Goal: Ask a question

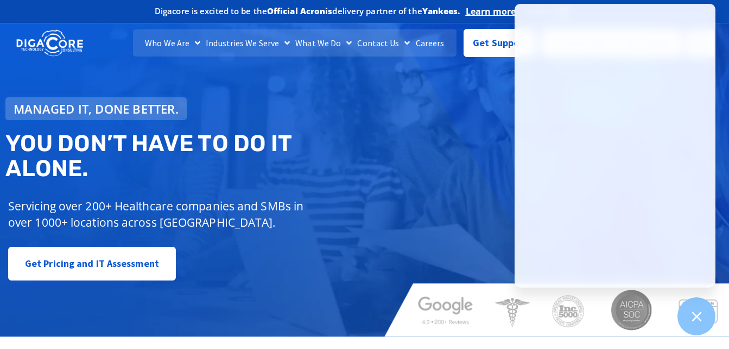
click at [472, 88] on div "Managed IT, done better. You don’t have to do IT alone. Servicing over 200+ Hea…" at bounding box center [364, 175] width 729 height 321
drag, startPoint x: 441, startPoint y: 128, endPoint x: 443, endPoint y: 122, distance: 6.2
click at [442, 128] on div "Managed IT, done better. You don’t have to do IT alone. Servicing over 200+ Hea…" at bounding box center [364, 175] width 729 height 321
click at [455, 130] on div "Managed IT, done better. You don’t have to do IT alone. Servicing over 200+ Hea…" at bounding box center [364, 175] width 729 height 321
click at [497, 42] on span "Get Support" at bounding box center [500, 39] width 54 height 22
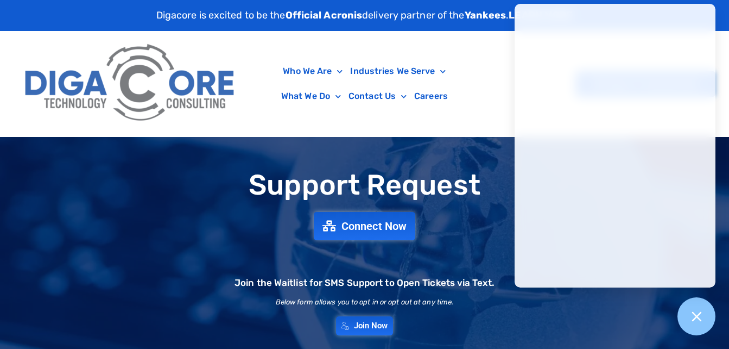
click at [487, 148] on div "Support Request Connect Now Join the Waitlist for SMS Support to Open Tickets v…" at bounding box center [364, 252] width 729 height 230
click at [695, 310] on icon at bounding box center [697, 316] width 14 height 14
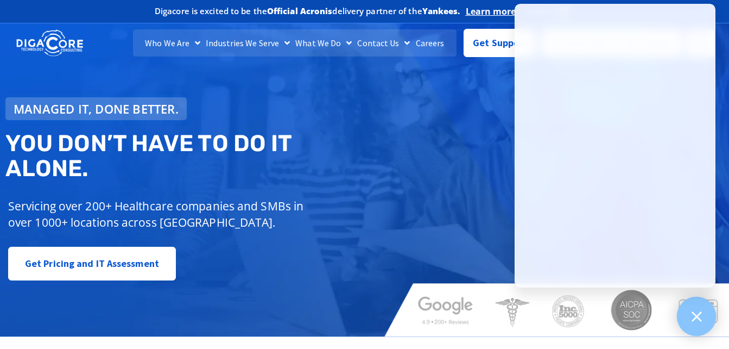
click at [693, 312] on icon at bounding box center [697, 316] width 10 height 10
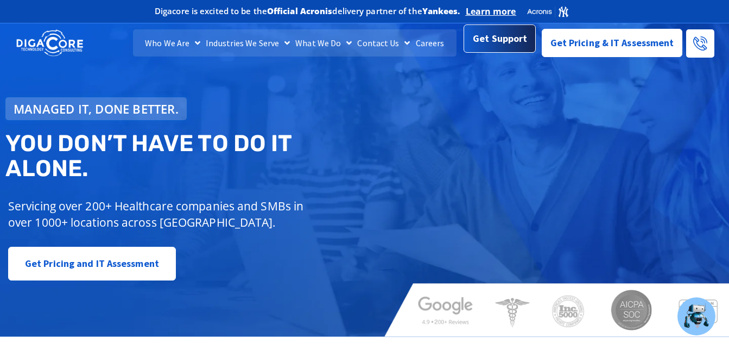
click at [491, 42] on span "Get Support" at bounding box center [500, 39] width 54 height 22
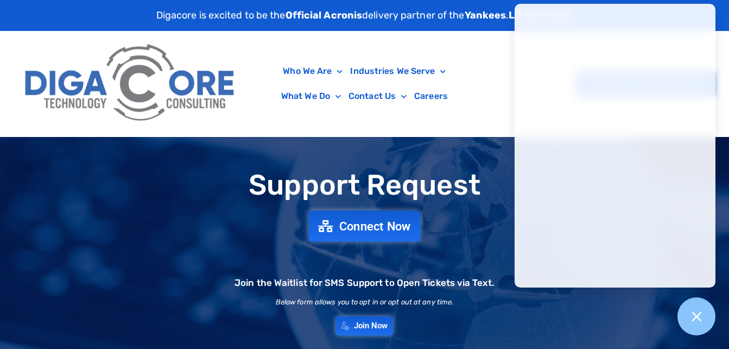
click at [367, 212] on link "Connect Now" at bounding box center [365, 225] width 112 height 31
click at [362, 218] on link "Connect Now" at bounding box center [365, 225] width 112 height 31
